Goal: Task Accomplishment & Management: Manage account settings

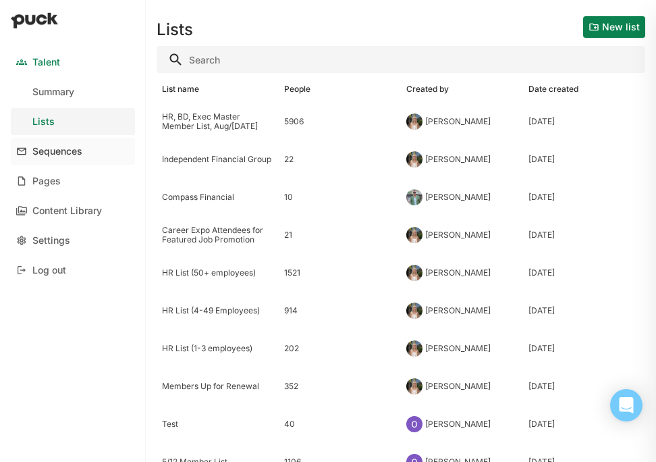
click at [61, 148] on div "Sequences" at bounding box center [57, 151] width 50 height 11
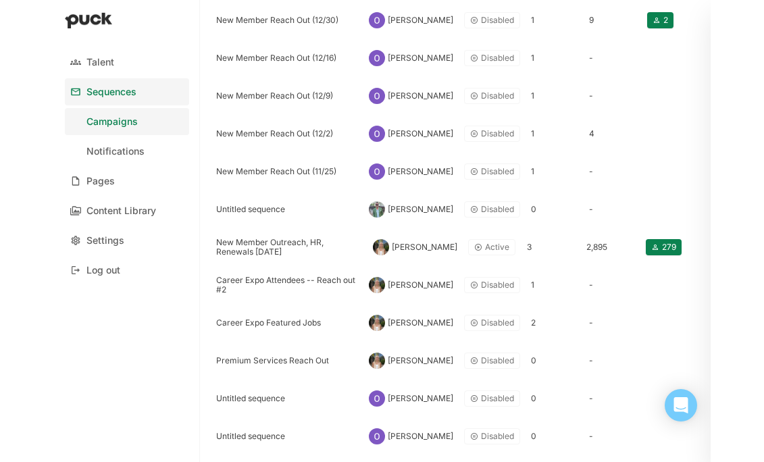
scroll to position [425, 0]
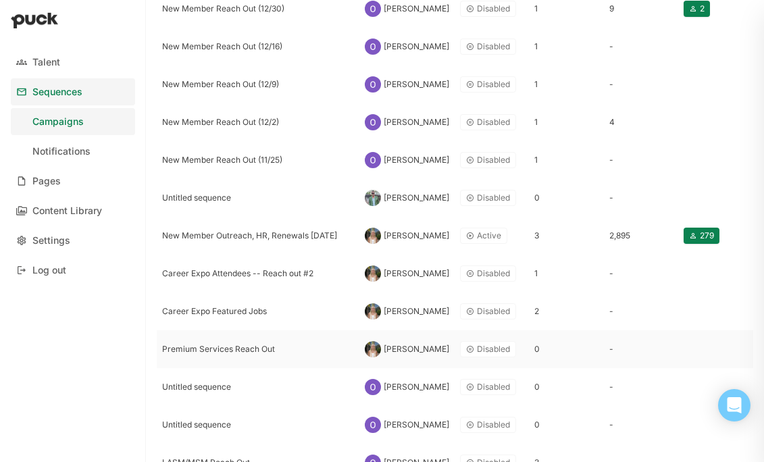
click at [216, 338] on div "Premium Services Reach Out" at bounding box center [258, 349] width 203 height 38
click at [216, 338] on html "Talent Sequences Campaigns Notifications Pages Content Library Settings Log out…" at bounding box center [382, 231] width 764 height 462
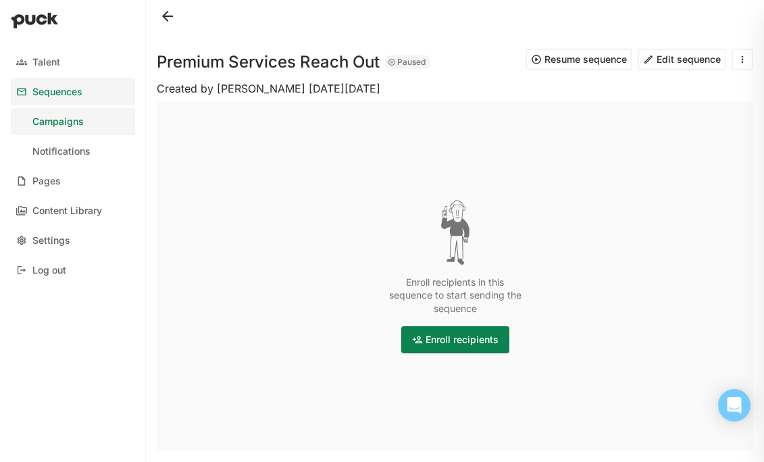
click at [483, 56] on button "Edit sequence" at bounding box center [681, 60] width 88 height 22
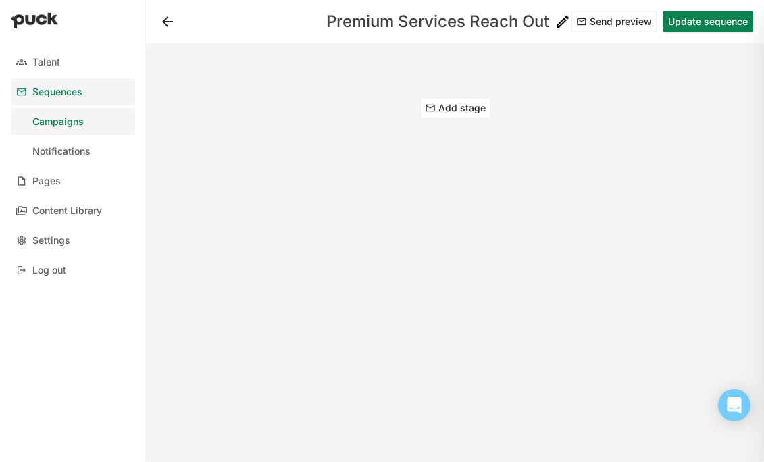
click at [444, 107] on button "Add stage" at bounding box center [455, 108] width 72 height 22
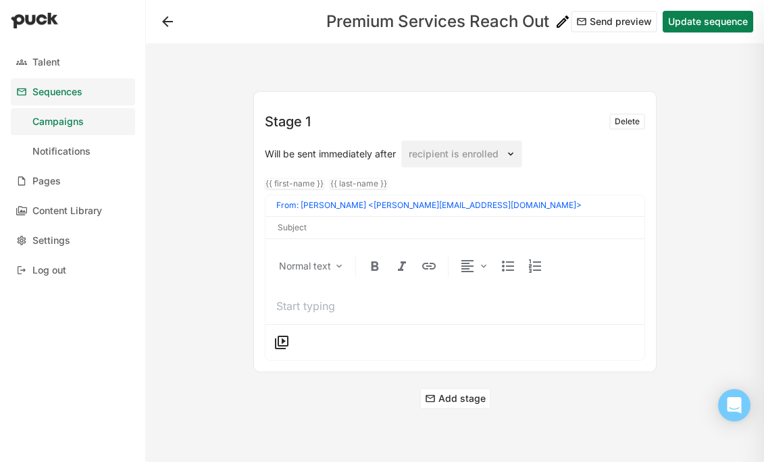
click at [289, 301] on p at bounding box center [454, 305] width 357 height 15
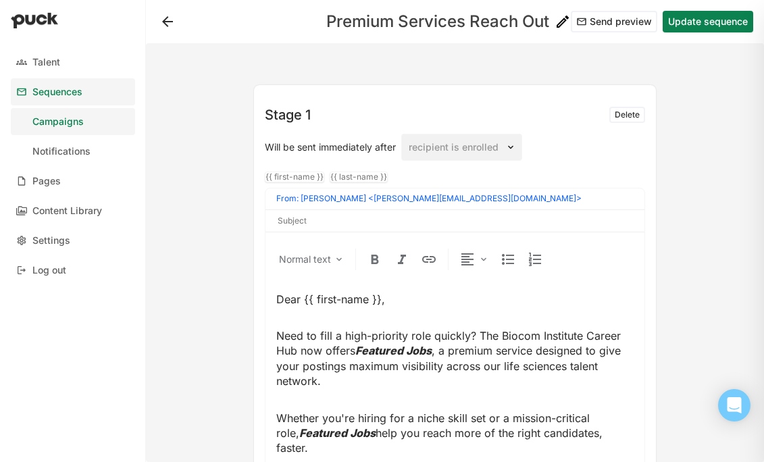
scroll to position [6, 0]
click at [298, 177] on div "{{ first-name }}" at bounding box center [294, 177] width 58 height 9
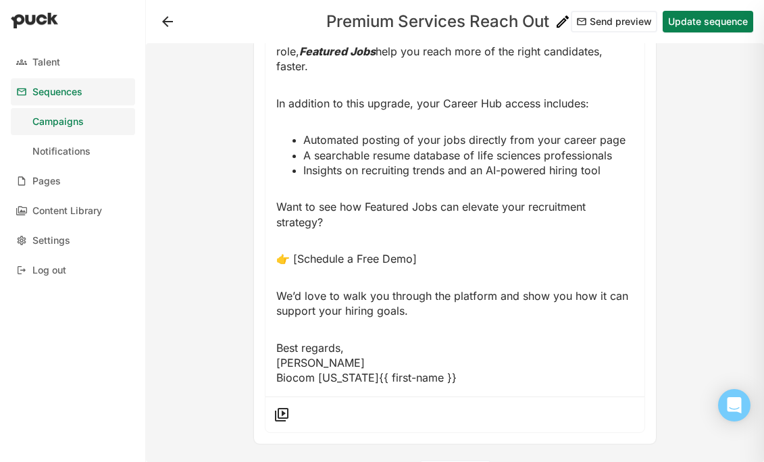
scroll to position [419, 0]
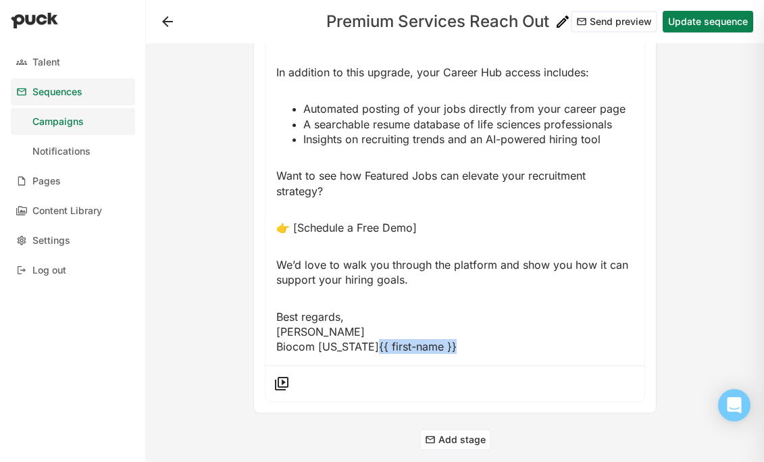
drag, startPoint x: 458, startPoint y: 327, endPoint x: 369, endPoint y: 334, distance: 90.1
click at [369, 334] on p "Best regards, [PERSON_NAME] Biocom [US_STATE]{{ first-name }}" at bounding box center [454, 331] width 357 height 45
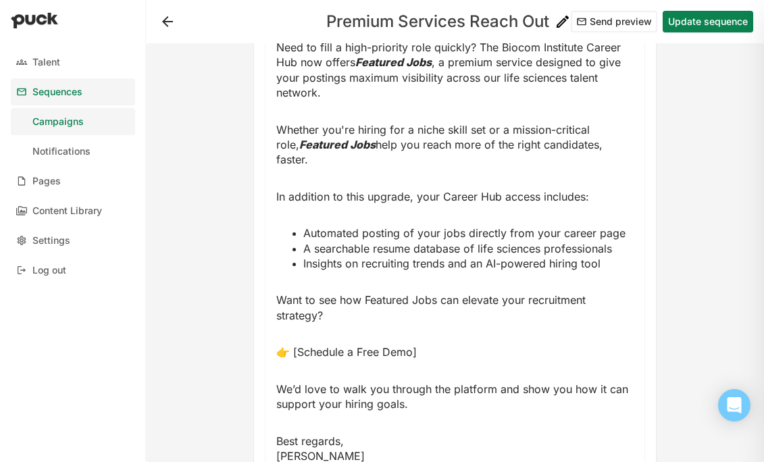
scroll to position [0, 0]
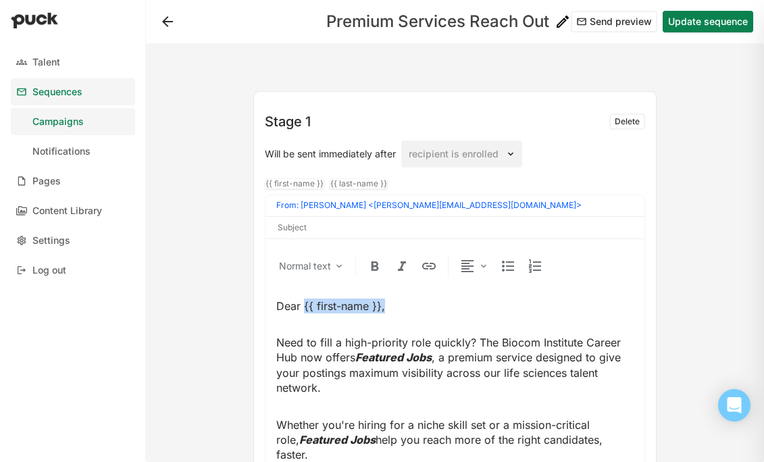
drag, startPoint x: 390, startPoint y: 305, endPoint x: 304, endPoint y: 306, distance: 85.7
click at [304, 306] on p "Dear {{ first-name }}," at bounding box center [454, 305] width 357 height 15
click at [292, 186] on div "{{ first-name }}" at bounding box center [294, 183] width 58 height 9
click at [383, 302] on p "Dear {{ first-name }}" at bounding box center [454, 305] width 357 height 15
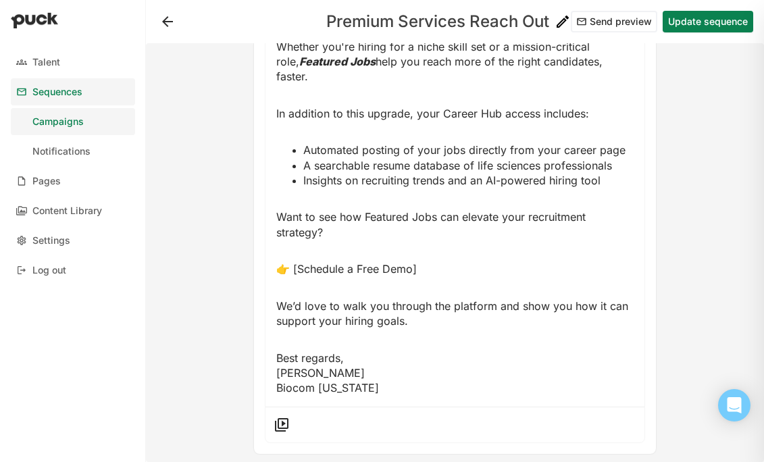
scroll to position [419, 0]
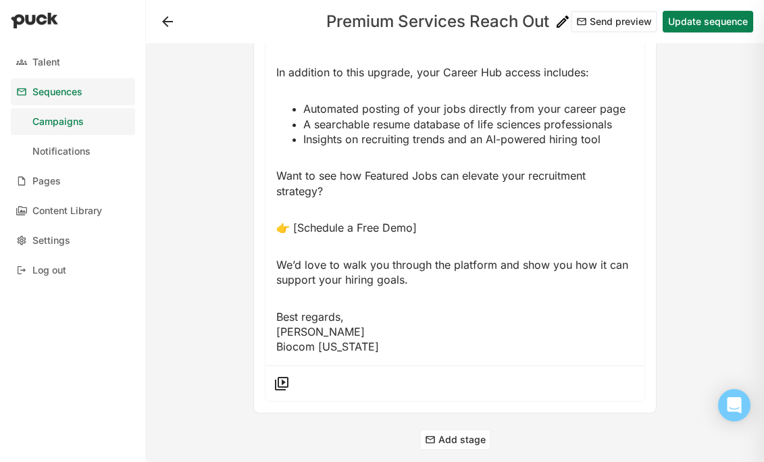
click at [448, 429] on button "Add stage" at bounding box center [455, 440] width 72 height 22
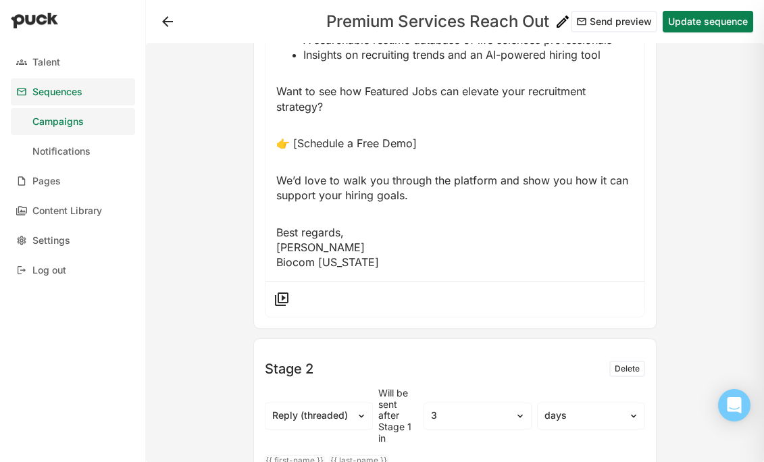
scroll to position [724, 0]
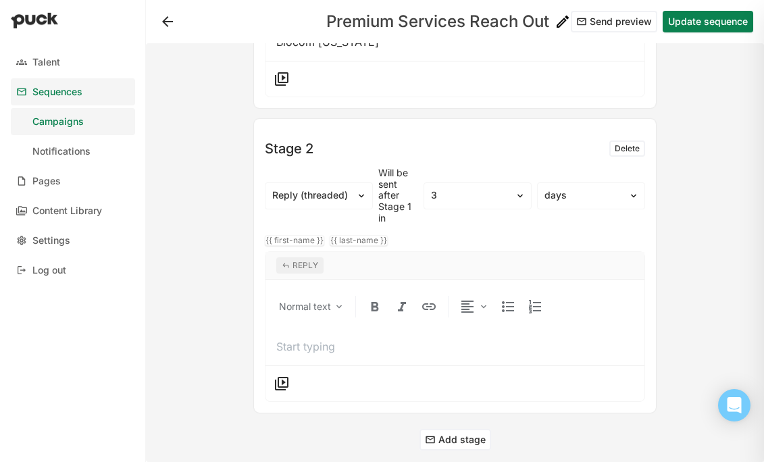
click at [328, 339] on p at bounding box center [454, 346] width 357 height 15
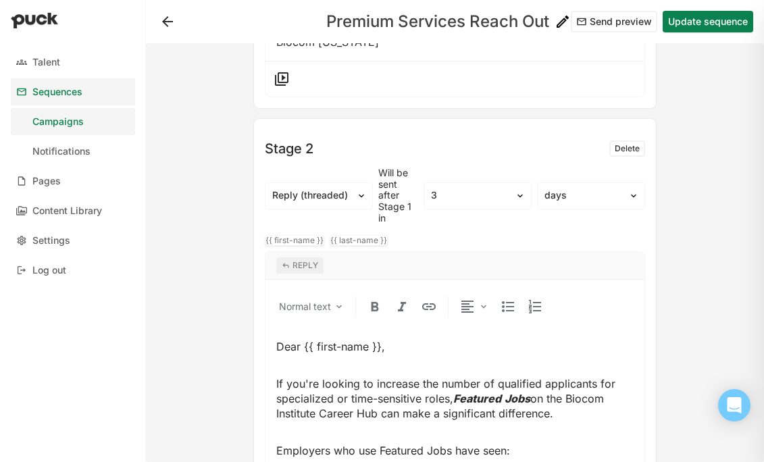
scroll to position [1017, 0]
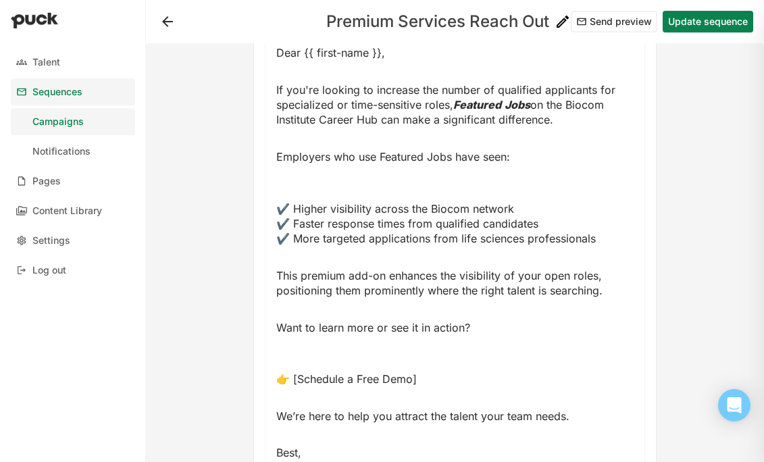
click at [393, 335] on div "Dear {{ first-name }}, If you're looking to increase the number of qualified ap…" at bounding box center [454, 260] width 357 height 430
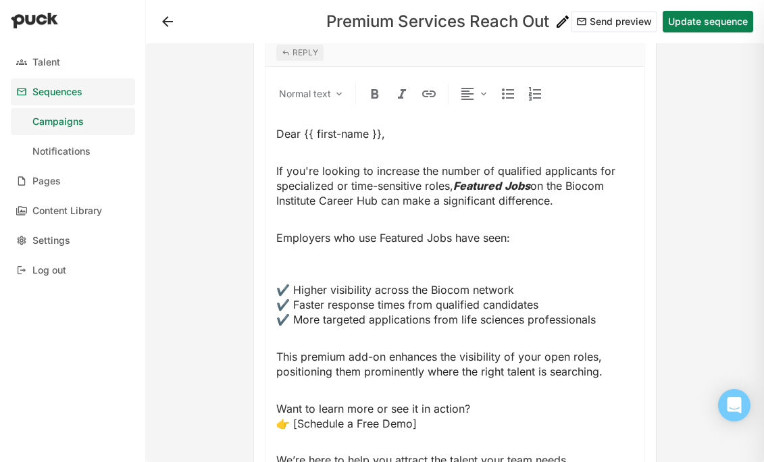
scroll to position [935, 0]
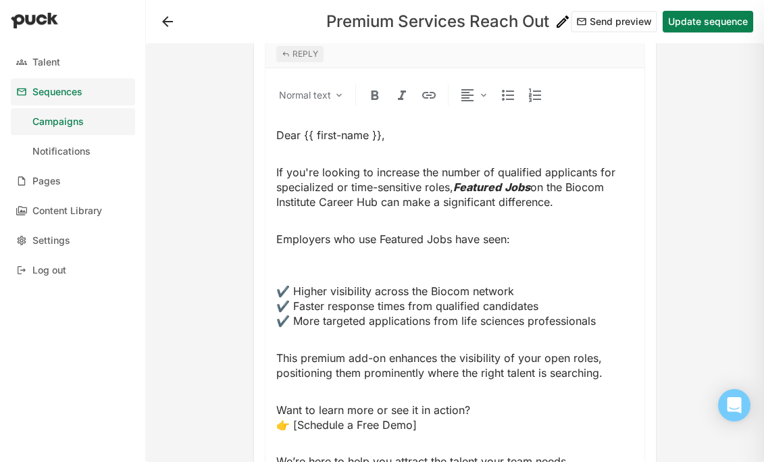
click at [336, 251] on div "Dear {{ first-name }}, If you're looking to increase the number of qualified ap…" at bounding box center [454, 325] width 357 height 394
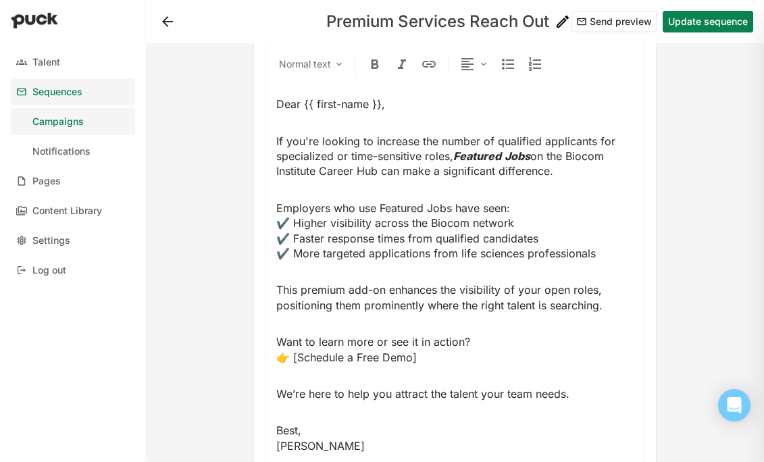
scroll to position [956, 0]
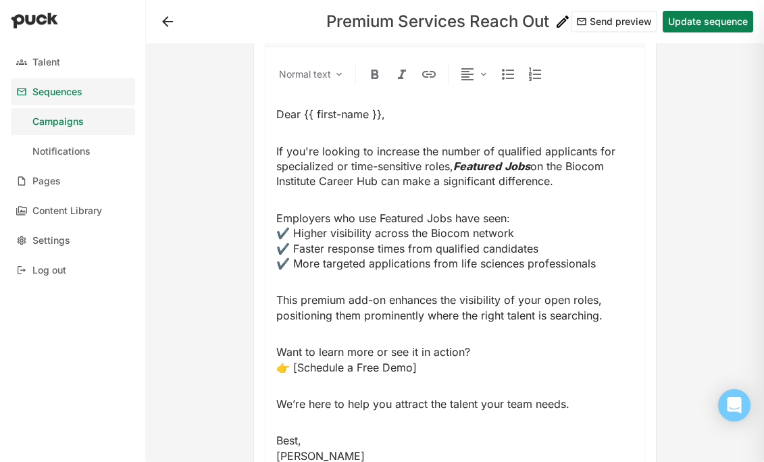
click at [292, 221] on span "Employers who use Featured Jobs have seen: ✔️ Higher visibility across the Bioc…" at bounding box center [435, 240] width 319 height 59
click at [292, 231] on span "Employers who use Featured Jobs have seen: - Higher visibility across the Bioco…" at bounding box center [435, 240] width 319 height 59
click at [293, 244] on span "Employers who use Featured Jobs have seen: - Higher visibility across the Bioco…" at bounding box center [435, 240] width 319 height 59
click at [282, 215] on span "Employers who use Featured Jobs have seen: - Higher visibility across the Bioco…" at bounding box center [431, 240] width 311 height 59
click at [483, 66] on img at bounding box center [508, 74] width 16 height 16
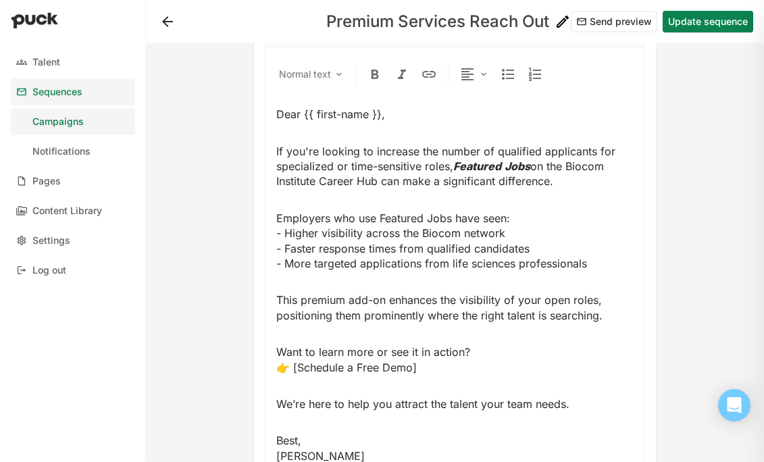
click at [288, 216] on span "Employers who use Featured Jobs have seen: - Higher visibility across the Bioco…" at bounding box center [431, 240] width 311 height 59
click at [483, 66] on img at bounding box center [508, 74] width 16 height 16
drag, startPoint x: 278, startPoint y: 221, endPoint x: 523, endPoint y: 221, distance: 244.4
click at [483, 221] on p "Employers who use Featured Jobs have seen: Higher visibility across the Biocom …" at bounding box center [454, 241] width 357 height 61
click at [483, 66] on img at bounding box center [508, 74] width 16 height 16
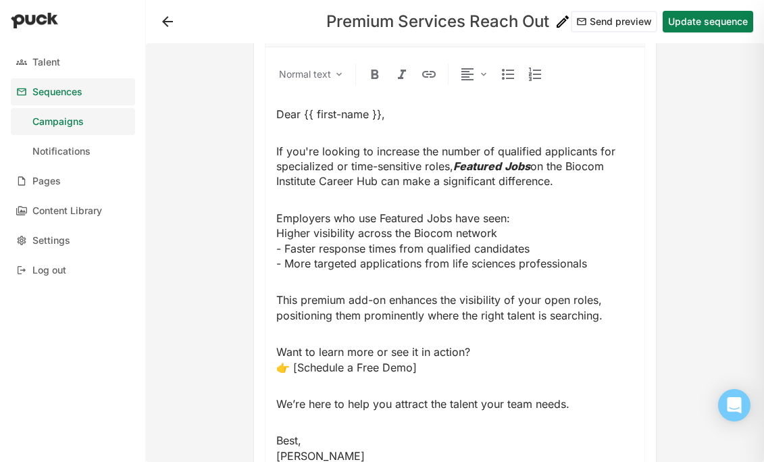
click at [276, 217] on span "Employers who use Featured Jobs have seen: Higher visibility across the Biocom …" at bounding box center [431, 240] width 311 height 59
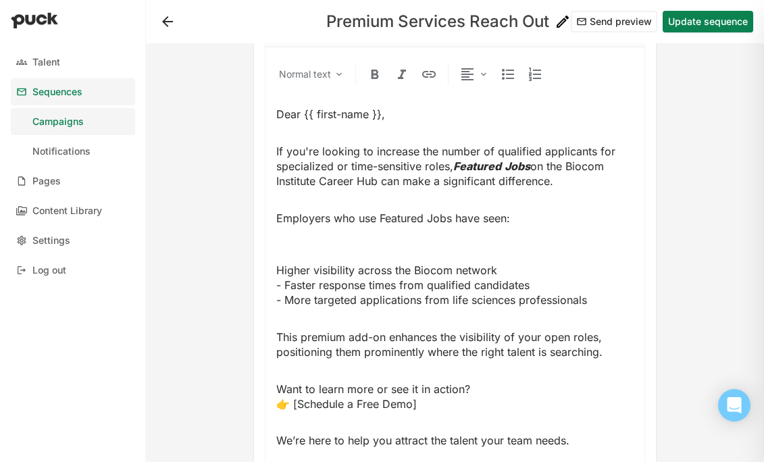
click at [280, 263] on span "Higher visibility across the Biocom network - Faster response times from qualif…" at bounding box center [431, 285] width 311 height 44
click at [483, 66] on img at bounding box center [508, 74] width 16 height 16
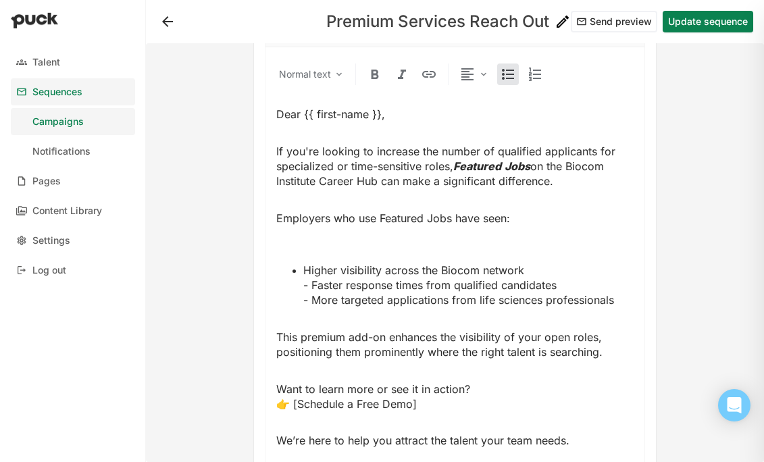
click at [315, 271] on span "Higher visibility across the Biocom network - Faster response times from qualif…" at bounding box center [458, 285] width 311 height 44
click at [314, 290] on span "Faster response times from qualified candidates - More targeted applications fr…" at bounding box center [458, 292] width 311 height 28
click at [306, 263] on span "Higher visibility across the Biocom network" at bounding box center [413, 270] width 221 height 14
click at [311, 228] on div "Dear {{ first-name }}, If you're looking to increase the number of qualified ap…" at bounding box center [454, 304] width 357 height 394
click at [302, 213] on p "Employers who use Featured Jobs have seen:" at bounding box center [454, 226] width 357 height 30
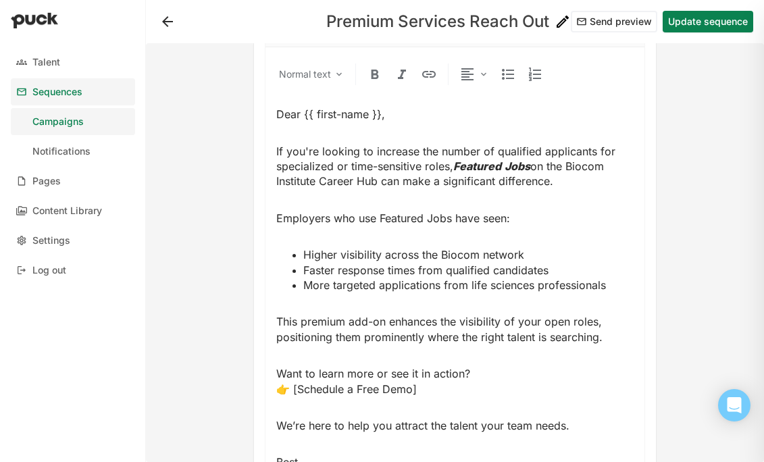
click at [424, 217] on div "Dear {{ first-name }}, If you're looking to increase the number of qualified ap…" at bounding box center [454, 296] width 357 height 378
click at [422, 214] on div "Dear {{ first-name }}, If you're looking to increase the number of qualified ap…" at bounding box center [454, 296] width 357 height 378
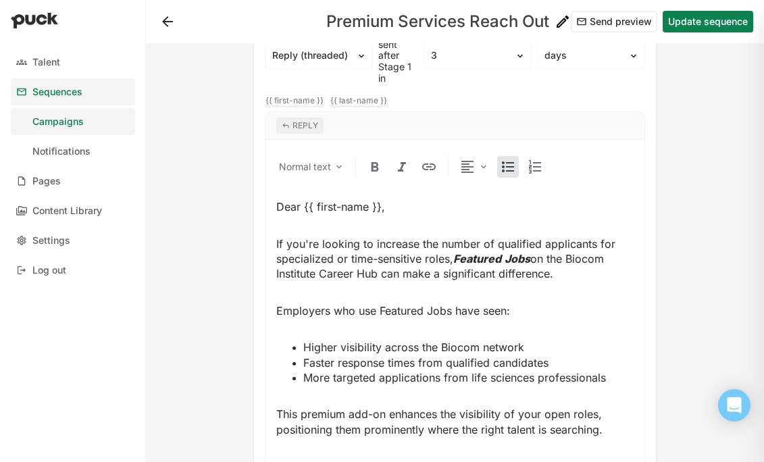
scroll to position [860, 0]
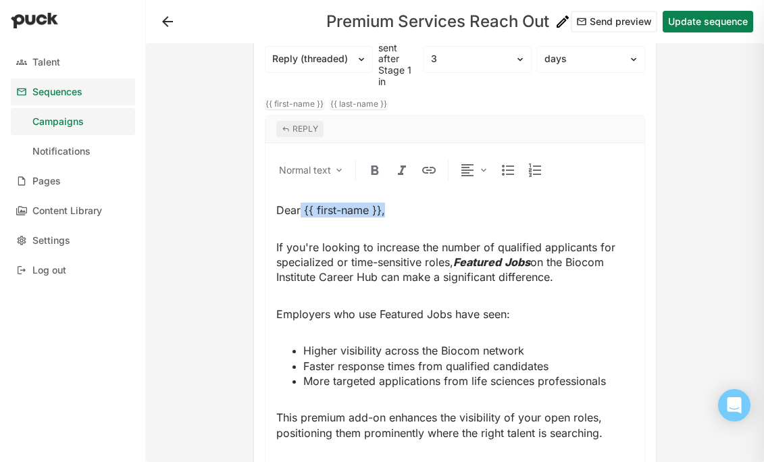
drag, startPoint x: 383, startPoint y: 193, endPoint x: 302, endPoint y: 194, distance: 81.7
click at [302, 203] on span "Dear {{ first-name }}," at bounding box center [330, 210] width 109 height 14
click at [304, 99] on div "{{ first-name }}" at bounding box center [294, 103] width 58 height 9
click at [388, 203] on p "Dear{{ first-name }}" at bounding box center [454, 210] width 357 height 15
click at [302, 203] on span "Dear{{ first-name }}," at bounding box center [328, 210] width 105 height 14
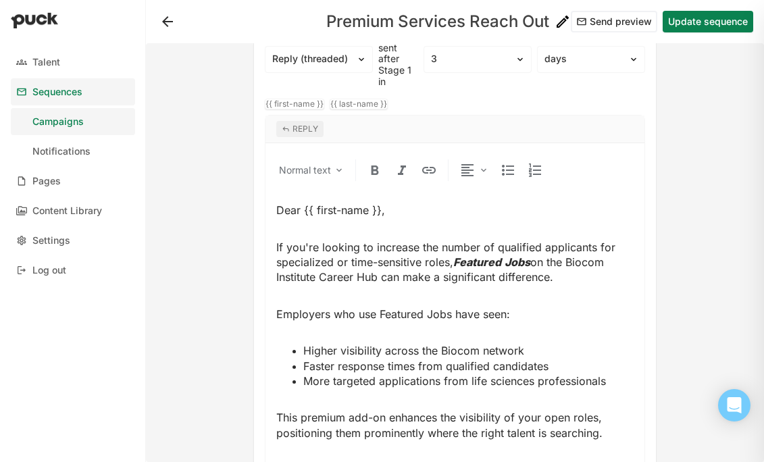
click at [456, 287] on div "Dear {{ first-name }}, If you're looking to increase the number of qualified ap…" at bounding box center [454, 392] width 357 height 378
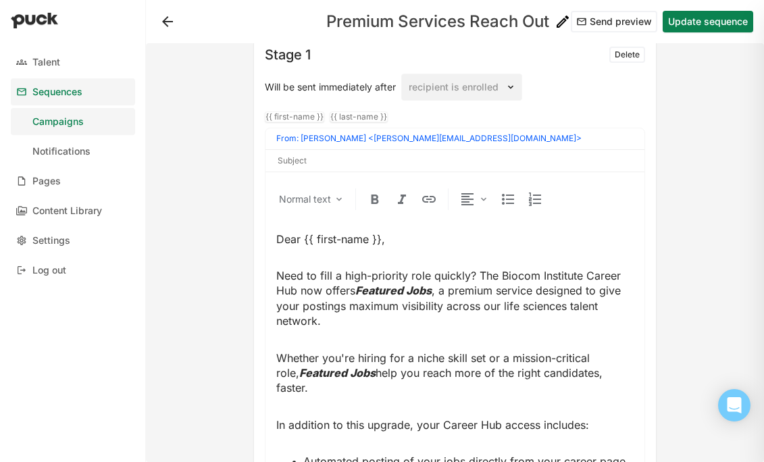
scroll to position [0, 0]
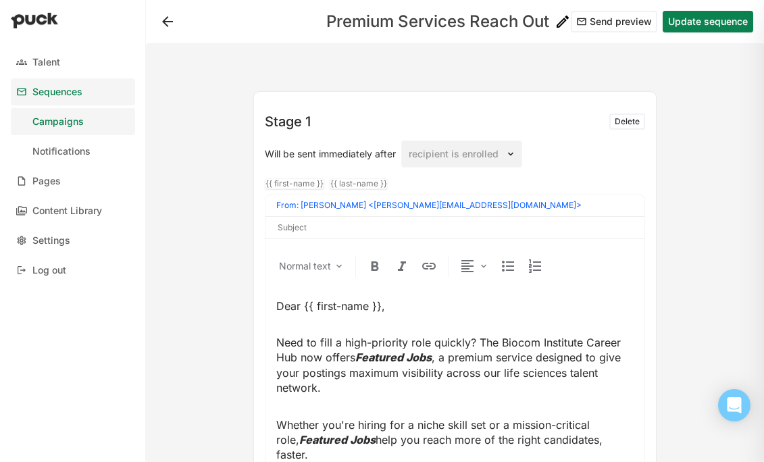
click at [300, 227] on input at bounding box center [454, 227] width 357 height 11
paste input "Stand Out to Top Life Sciences Talent with Featured Jobs"
click at [281, 228] on input "Stand Out to Top Life Sciences Talent with Featured Jobs" at bounding box center [454, 227] width 357 height 11
type input "Stand Out to Top Life Sciences Talent with Featured Jobs"
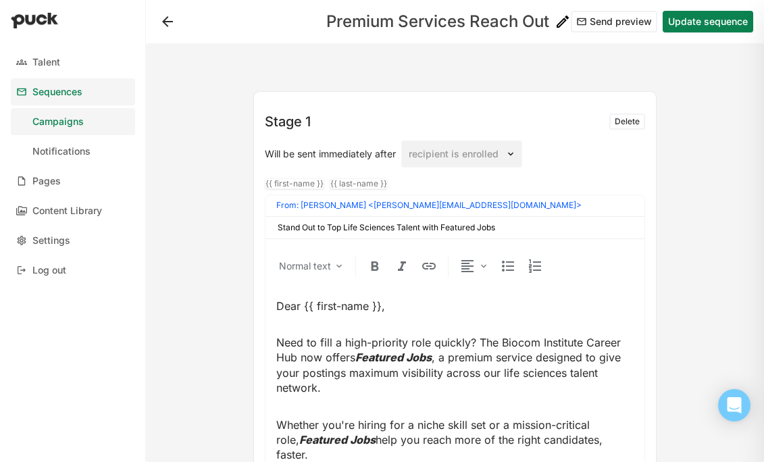
click at [276, 306] on span "Dear {{ first-name }}," at bounding box center [330, 306] width 109 height 14
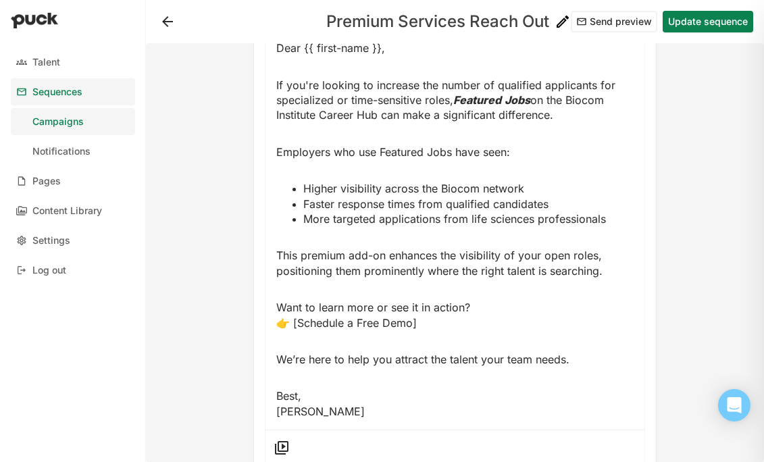
scroll to position [1079, 0]
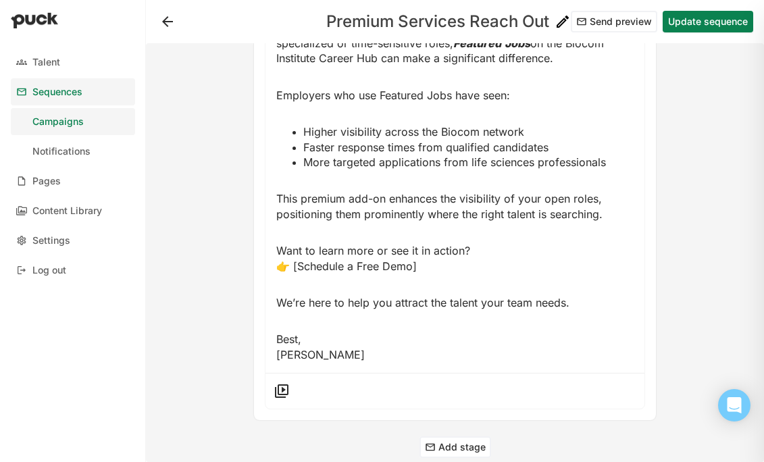
click at [335, 342] on span "Best, [PERSON_NAME]" at bounding box center [320, 346] width 88 height 28
click at [356, 342] on p "Best, [PERSON_NAME]" at bounding box center [454, 346] width 357 height 30
click at [445, 436] on button "Add stage" at bounding box center [455, 447] width 72 height 22
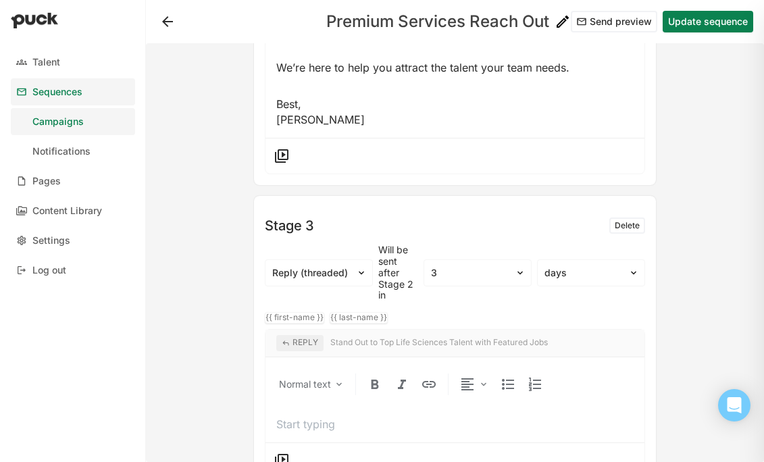
scroll to position [1362, 0]
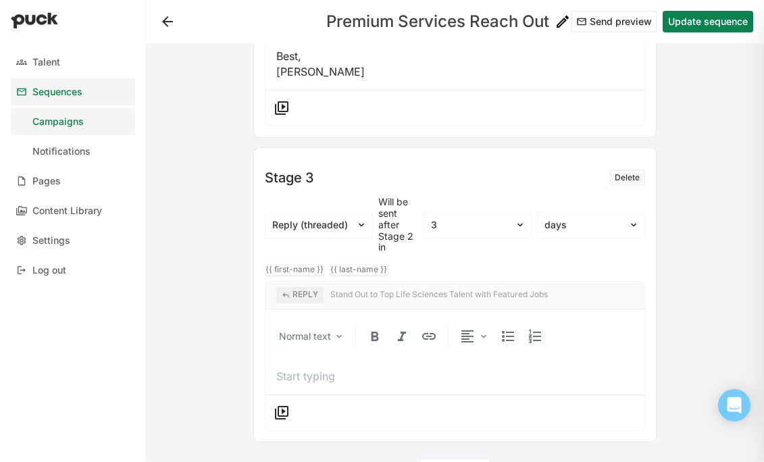
click at [292, 369] on p at bounding box center [454, 376] width 357 height 15
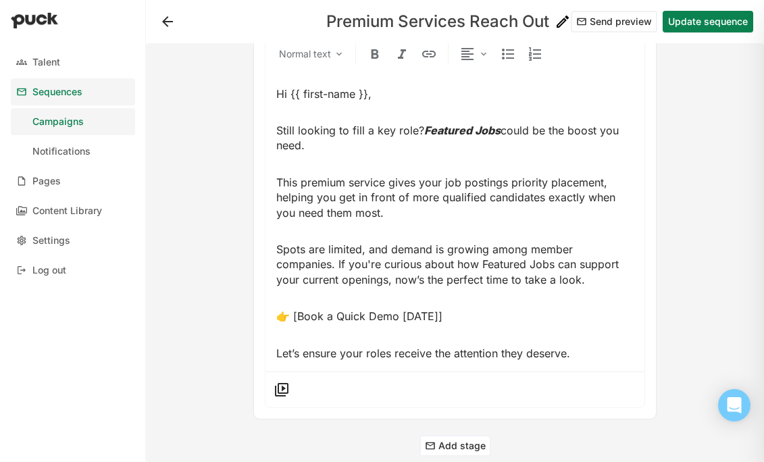
scroll to position [1650, 0]
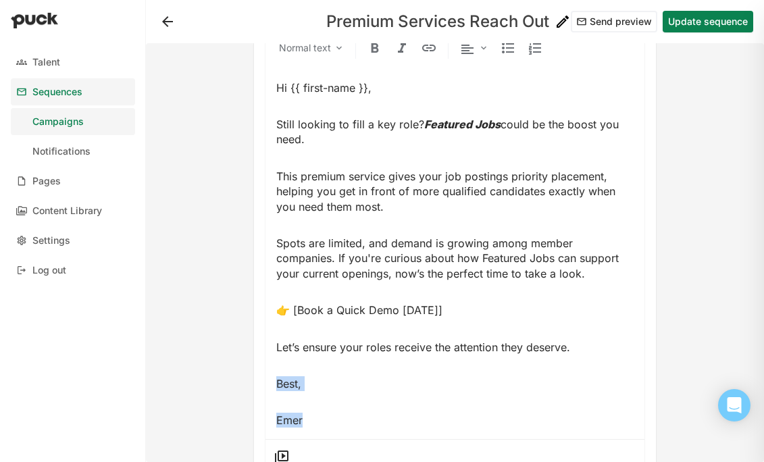
drag, startPoint x: 307, startPoint y: 400, endPoint x: 277, endPoint y: 368, distance: 43.9
click at [277, 368] on div "Hi {{ first-name }}, Still looking to fill a key role? Featured Jobs could be t…" at bounding box center [454, 254] width 357 height 348
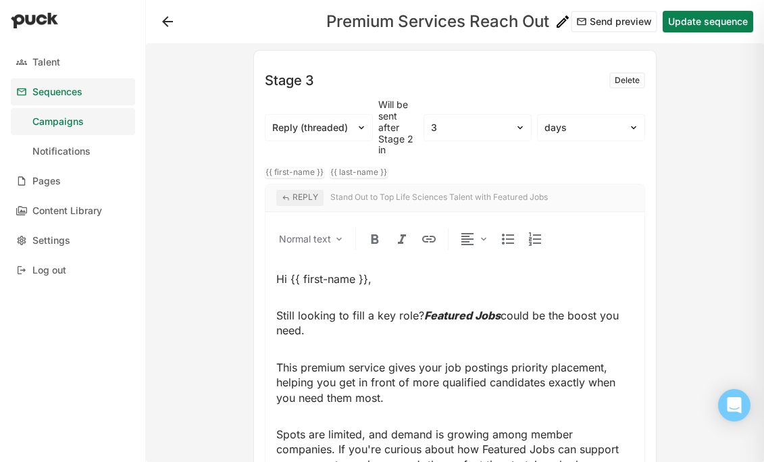
scroll to position [1438, 0]
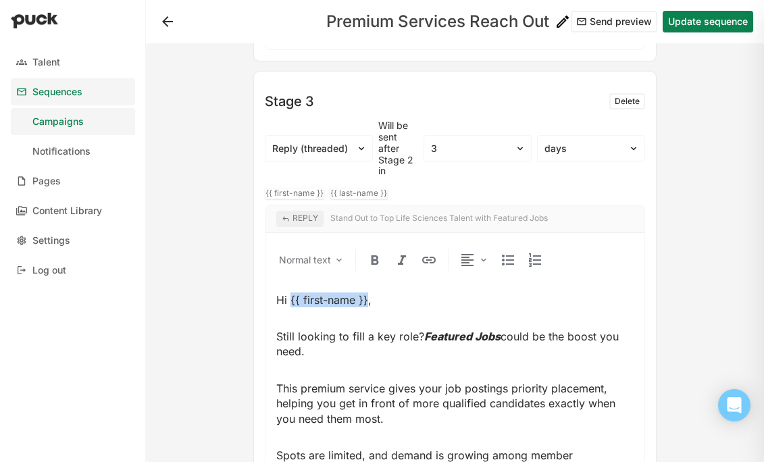
drag, startPoint x: 367, startPoint y: 282, endPoint x: 290, endPoint y: 282, distance: 77.0
click at [290, 293] on span "Hi {{ first-name }}," at bounding box center [323, 300] width 95 height 14
click at [290, 188] on div "{{ first-name }}" at bounding box center [294, 192] width 58 height 9
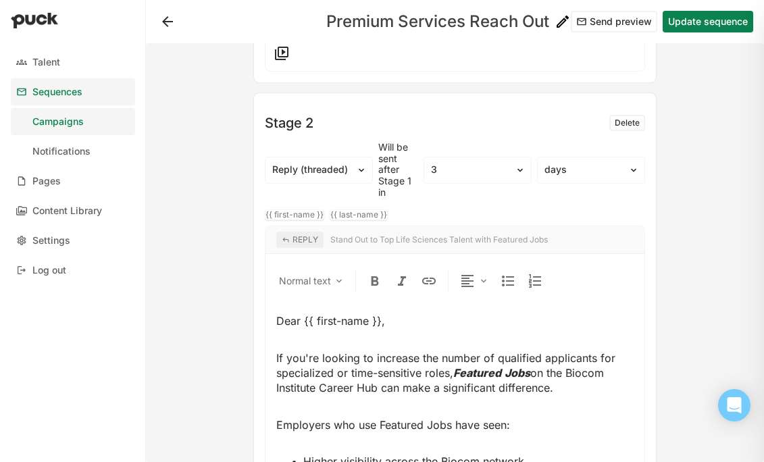
scroll to position [742, 0]
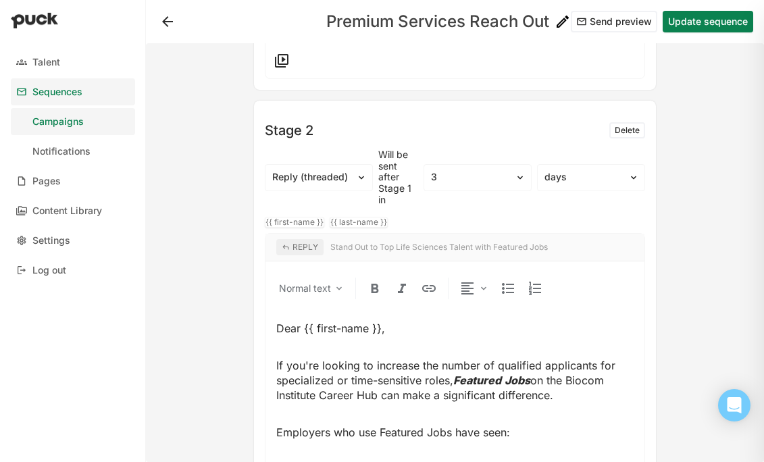
click at [377, 234] on div "REPLY Stand Out to Top Life Sciences Talent with Featured Jobs" at bounding box center [454, 247] width 379 height 27
click at [352, 167] on div "Reply (threaded)" at bounding box center [310, 177] width 90 height 20
click at [329, 239] on div "New message" at bounding box center [321, 244] width 65 height 11
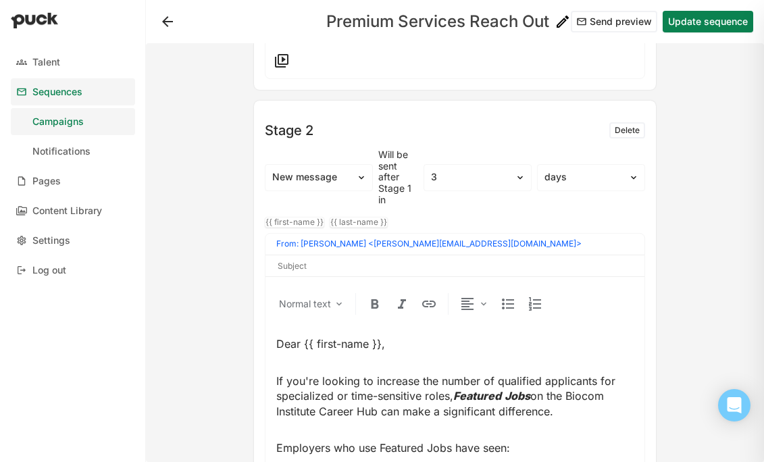
click at [319, 261] on input at bounding box center [454, 266] width 357 height 11
paste input "Hiring for a Hard-to-Fill Role? This Can Help"
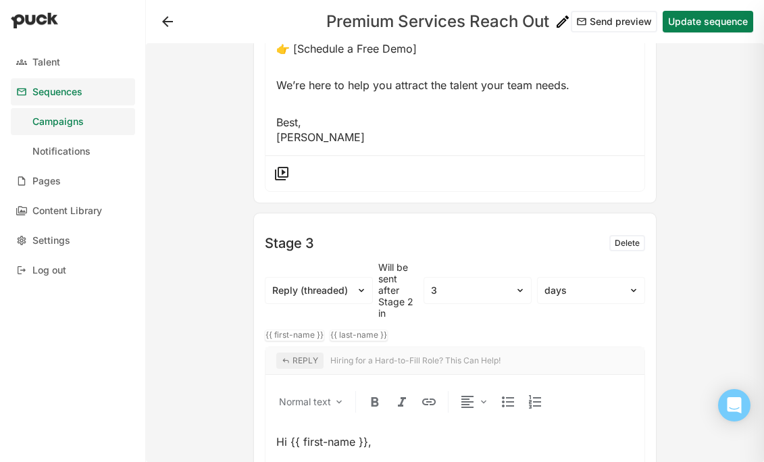
scroll to position [1329, 0]
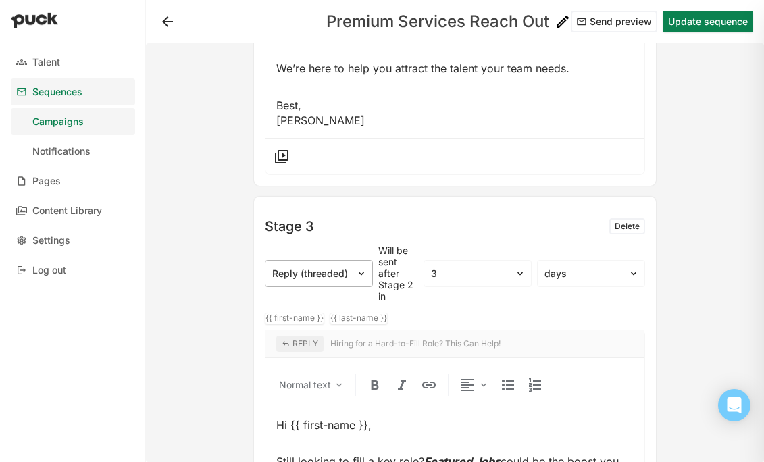
type input "Hiring for a Hard-to-Fill Role? This Can Help!"
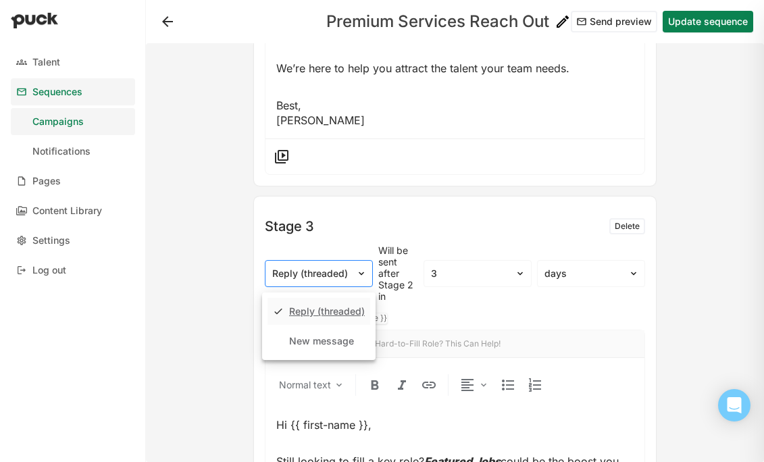
click at [331, 267] on div at bounding box center [310, 274] width 77 height 14
click at [314, 336] on div "New message" at bounding box center [321, 341] width 65 height 11
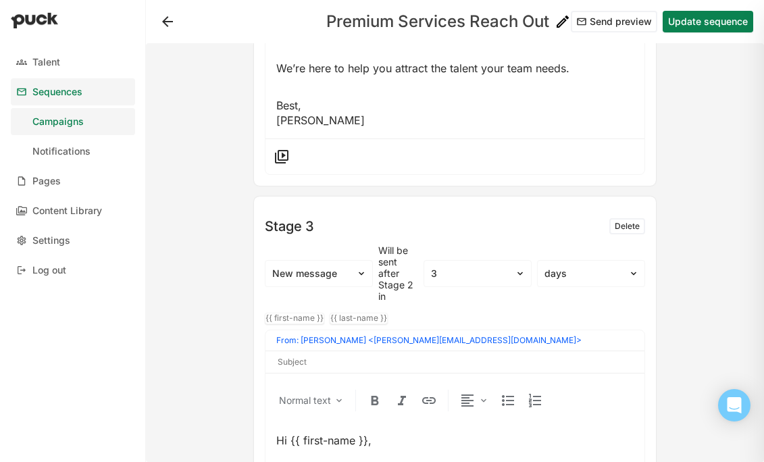
click at [302, 356] on input at bounding box center [454, 361] width 357 height 11
paste input "Still Hiring? Don’t Miss This Visibility Boost"
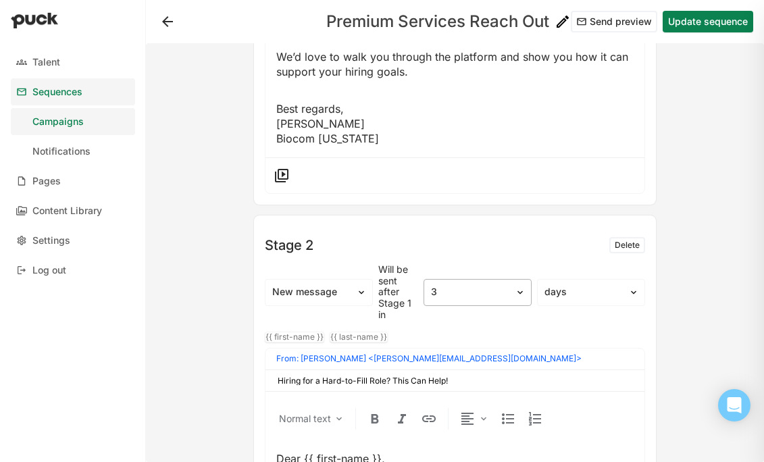
scroll to position [633, 0]
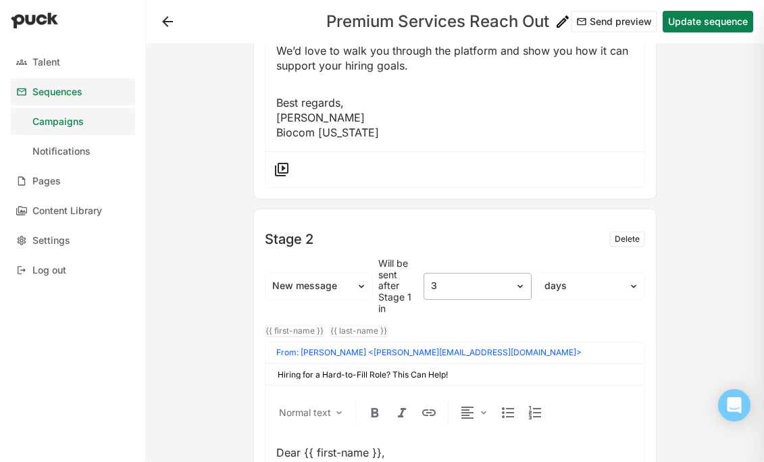
type input "Still Hiring? Don’t Miss This Visibility Boost."
click at [455, 279] on div at bounding box center [469, 286] width 77 height 14
click at [464, 309] on div "10" at bounding box center [477, 320] width 97 height 27
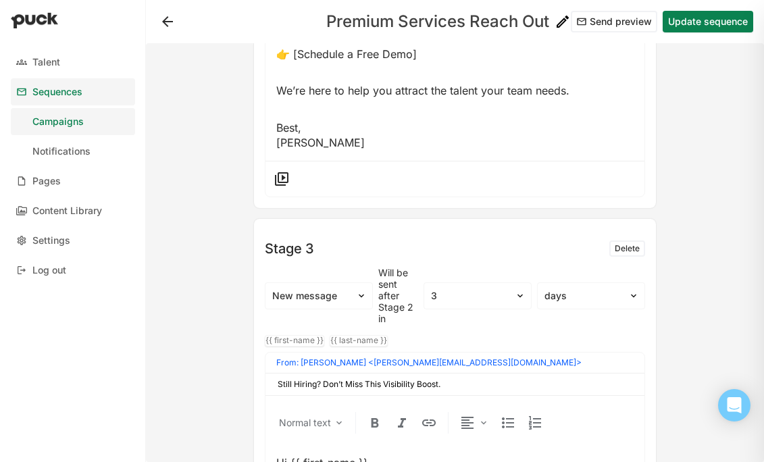
scroll to position [1318, 0]
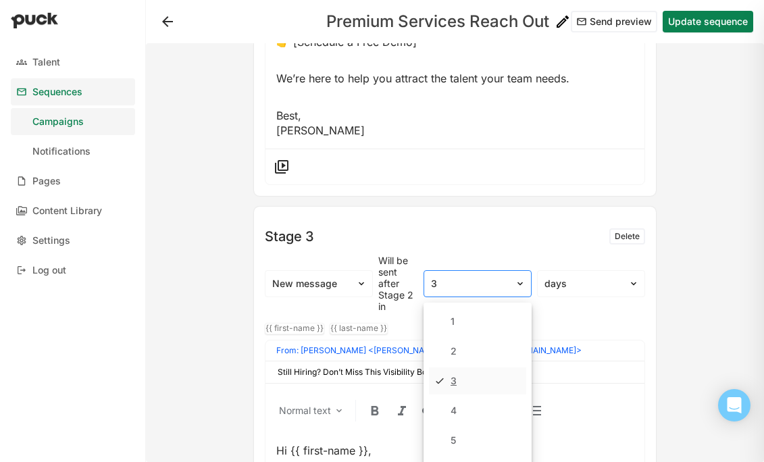
click at [476, 277] on div at bounding box center [469, 284] width 77 height 14
click at [457, 331] on div "20" at bounding box center [456, 336] width 12 height 11
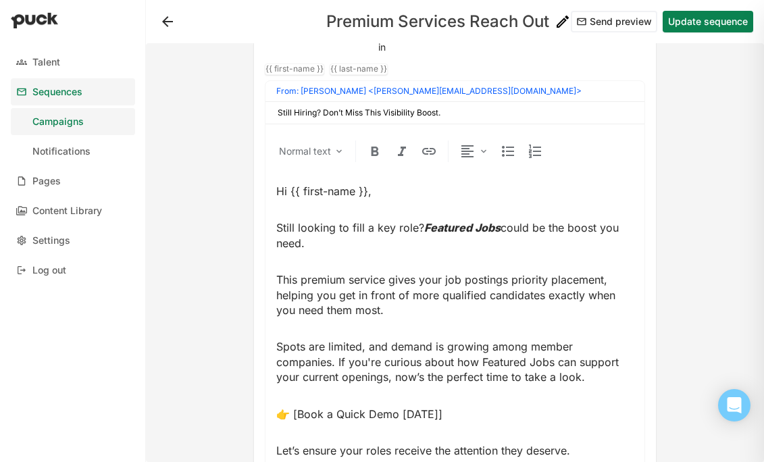
scroll to position [1426, 0]
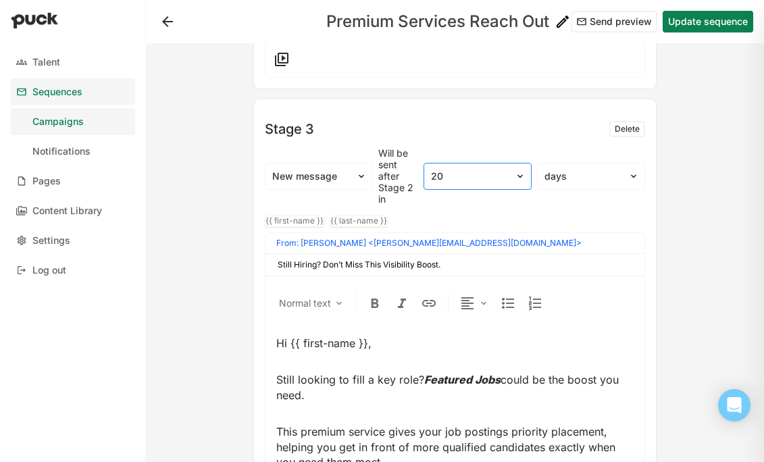
click at [456, 169] on div at bounding box center [469, 176] width 77 height 14
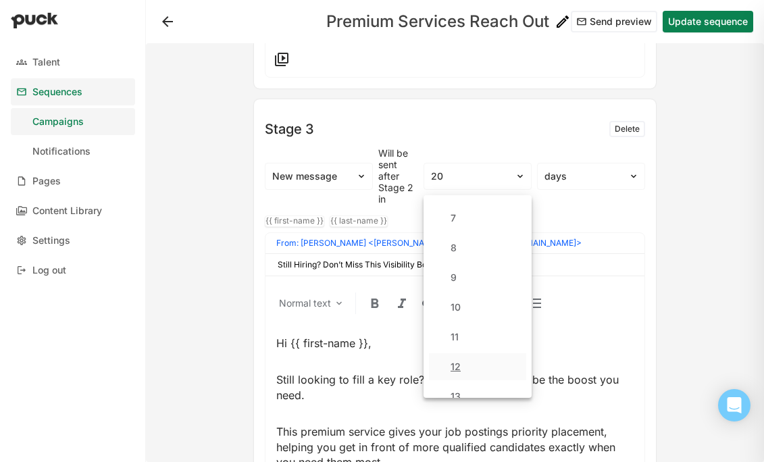
scroll to position [167, 0]
click at [455, 309] on div "10" at bounding box center [455, 314] width 10 height 11
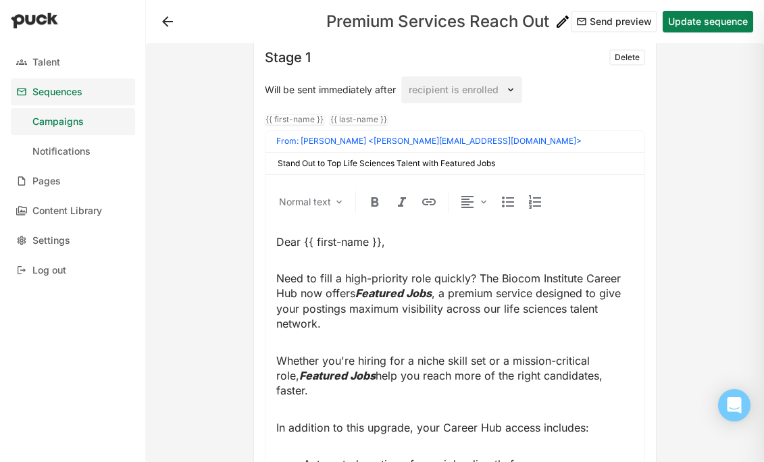
scroll to position [36, 0]
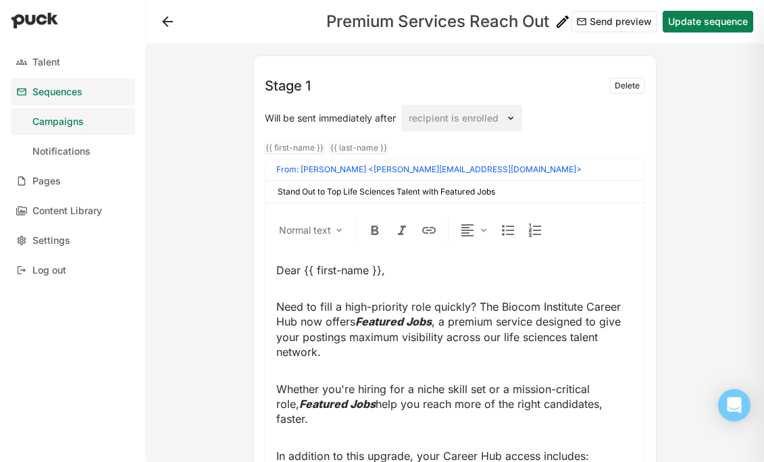
click at [483, 16] on button "Update sequence" at bounding box center [707, 22] width 90 height 22
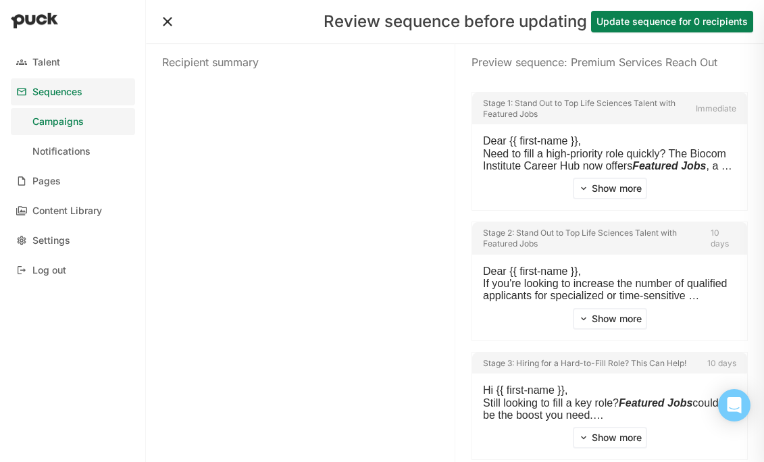
click at [483, 28] on button "Update sequence for 0 recipients" at bounding box center [672, 22] width 162 height 22
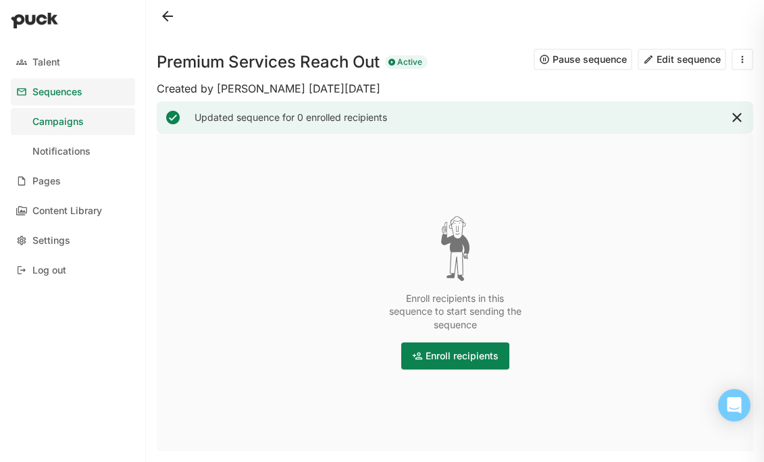
click at [483, 57] on button "Edit sequence" at bounding box center [681, 60] width 88 height 22
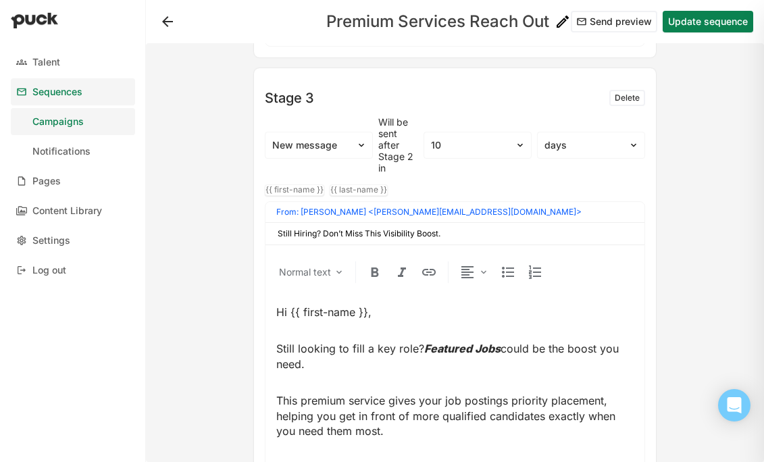
scroll to position [1733, 0]
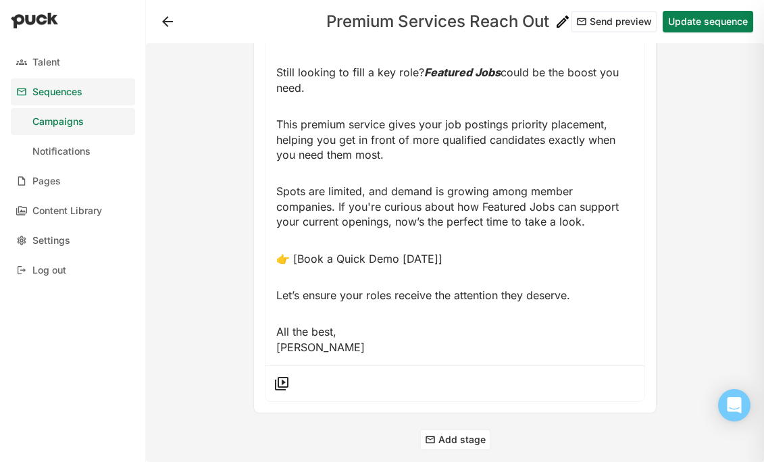
click at [483, 33] on div "Premium Services Reach Out Send preview Update sequence" at bounding box center [455, 21] width 618 height 43
click at [483, 22] on button "Send preview" at bounding box center [613, 22] width 86 height 22
click at [483, 122] on div at bounding box center [714, 252] width 97 height 419
click at [168, 19] on button at bounding box center [168, 22] width 22 height 22
